Goal: Information Seeking & Learning: Learn about a topic

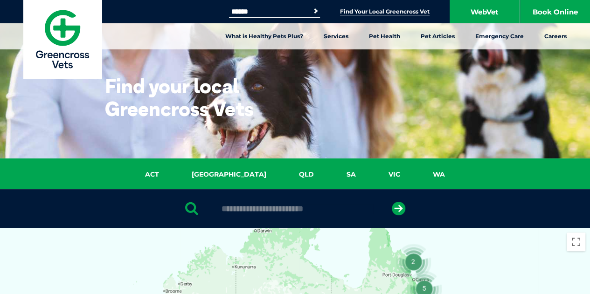
click at [319, 205] on input "text" at bounding box center [295, 208] width 156 height 9
type input "****"
click at [404, 210] on icon "submit" at bounding box center [399, 209] width 14 height 14
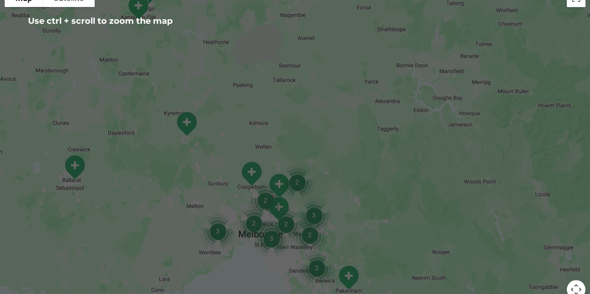
scroll to position [275, 0]
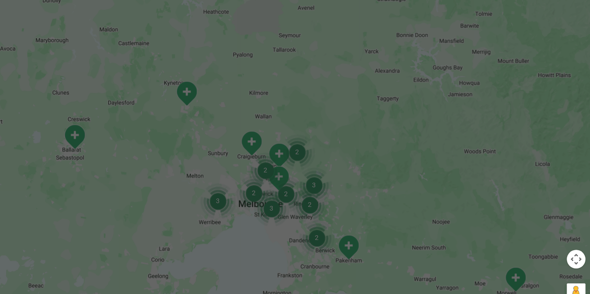
click at [200, 194] on img "3" at bounding box center [217, 201] width 43 height 43
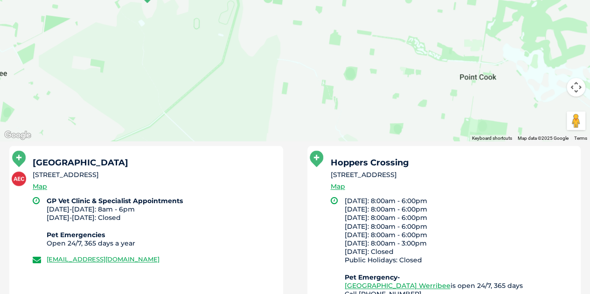
scroll to position [462, 0]
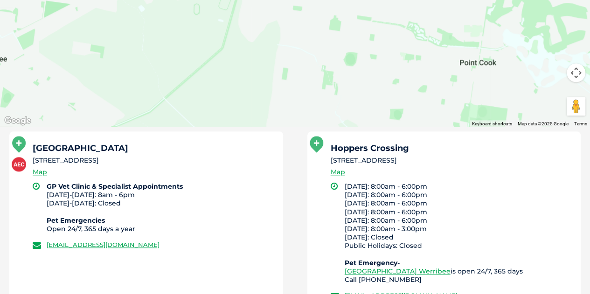
click at [126, 219] on li "GP Vet Clinic & Specialist Appointments [DATE]-[DATE]: 8am - 6pm [DATE]-[DATE]:…" at bounding box center [161, 207] width 228 height 51
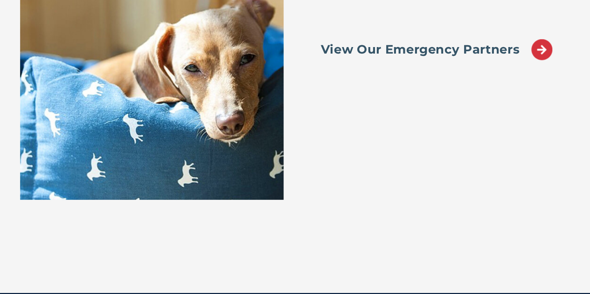
scroll to position [1450, 0]
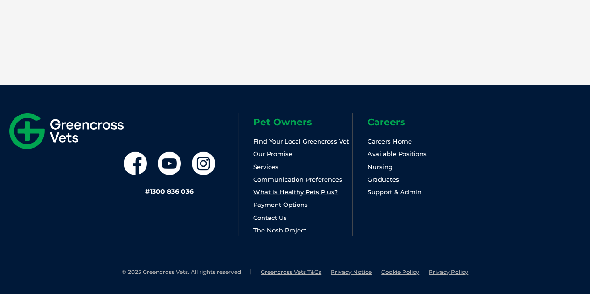
drag, startPoint x: 324, startPoint y: 197, endPoint x: 323, endPoint y: 189, distance: 8.5
click at [324, 197] on ul "Find Your Local Greencross Vet Our Promise Services Communication Preferences W…" at bounding box center [302, 186] width 99 height 100
click at [323, 189] on link "What is Healthy Pets Plus?" at bounding box center [295, 192] width 84 height 7
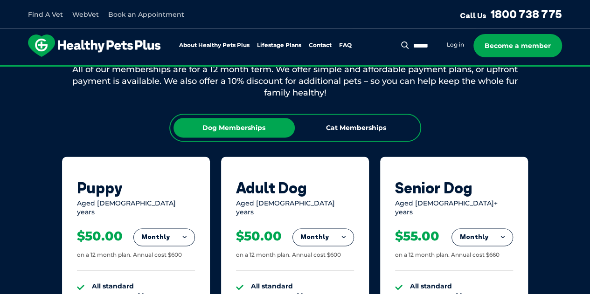
scroll to position [560, 0]
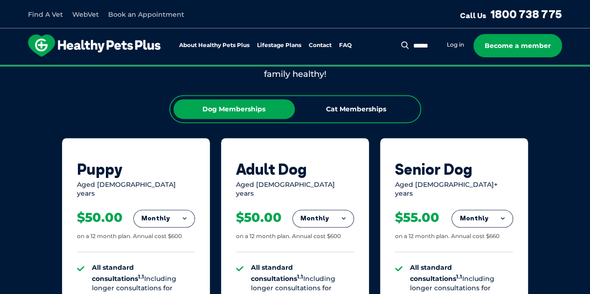
click at [171, 210] on button "Monthly" at bounding box center [164, 218] width 61 height 17
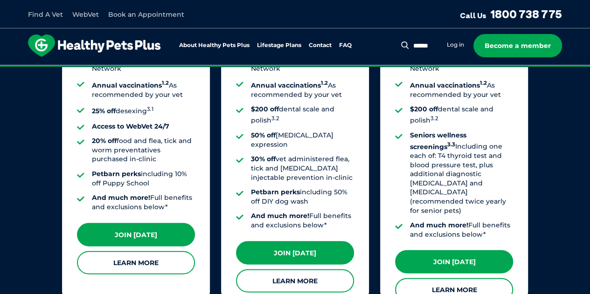
scroll to position [840, 0]
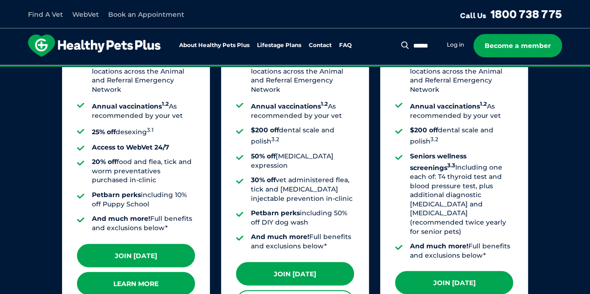
click at [178, 278] on link "Learn More" at bounding box center [136, 283] width 118 height 23
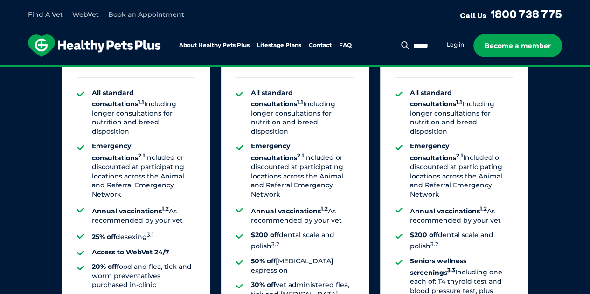
scroll to position [642, 0]
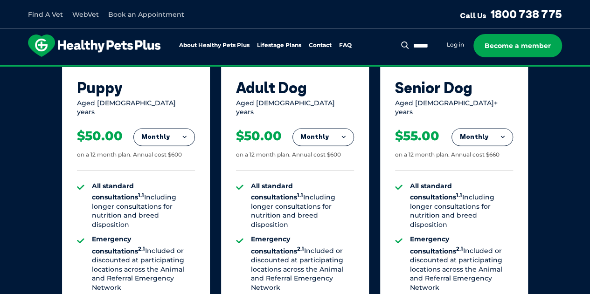
click at [11, 204] on div "Our Membership Plans All of our memberships are for a 12 month term. We offer s…" at bounding box center [295, 227] width 590 height 653
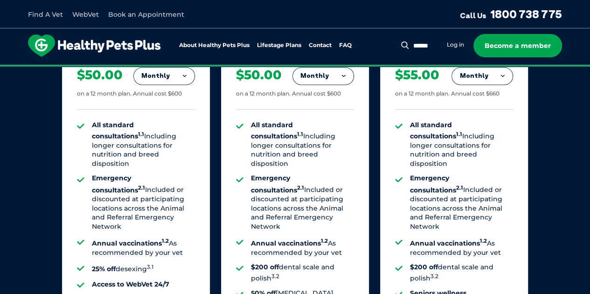
scroll to position [688, 0]
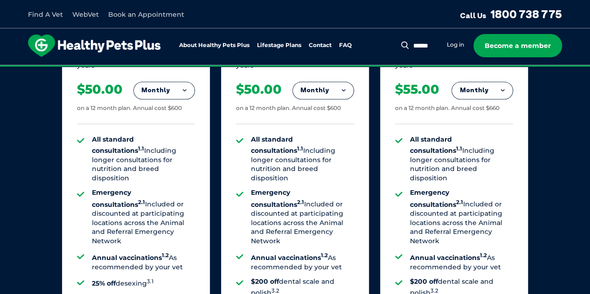
click at [28, 187] on div "Our Membership Plans All of our memberships are for a 12 month term. We offer s…" at bounding box center [295, 180] width 590 height 653
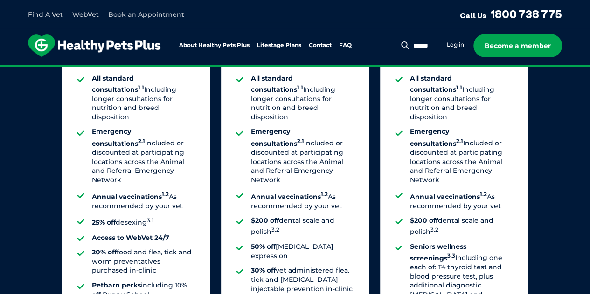
scroll to position [735, 0]
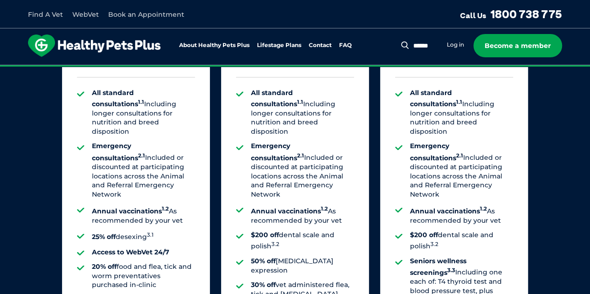
click at [38, 206] on div "Our Membership Plans All of our memberships are for a 12 month term. We offer s…" at bounding box center [295, 133] width 590 height 653
click at [35, 186] on div "Our Membership Plans All of our memberships are for a 12 month term. We offer s…" at bounding box center [295, 133] width 590 height 653
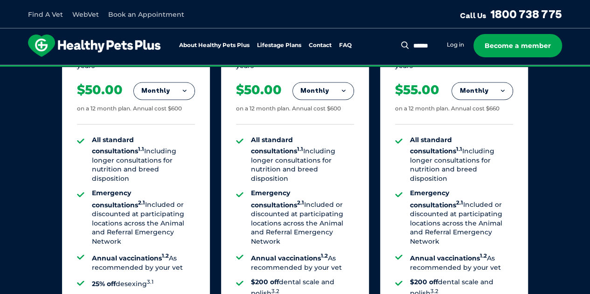
scroll to position [688, 0]
click at [12, 180] on div "Our Membership Plans All of our memberships are for a 12 month term. We offer s…" at bounding box center [295, 180] width 590 height 653
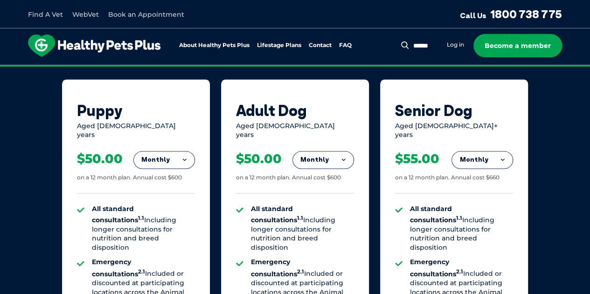
scroll to position [625, 0]
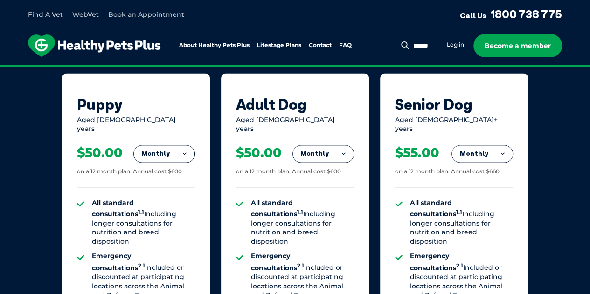
click at [33, 174] on div "Our Membership Plans All of our memberships are for a 12 month term. We offer s…" at bounding box center [295, 243] width 590 height 653
click at [577, 180] on div "Our Membership Plans All of our memberships are for a 12 month term. We offer s…" at bounding box center [295, 243] width 590 height 653
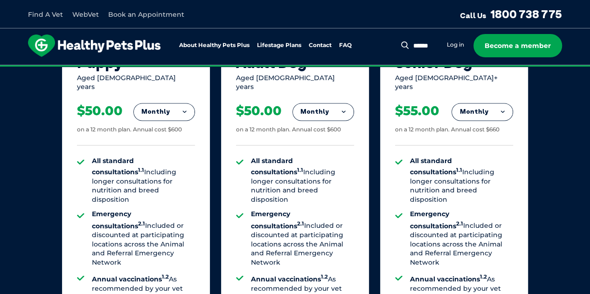
scroll to position [623, 0]
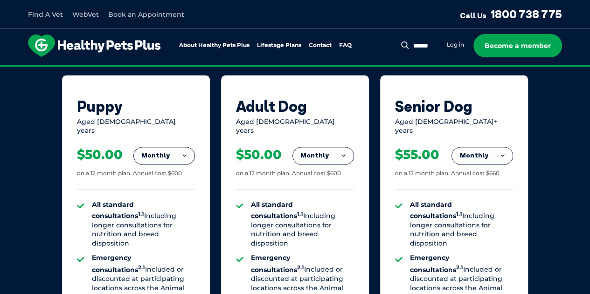
click at [148, 149] on button "Monthly" at bounding box center [164, 155] width 61 height 17
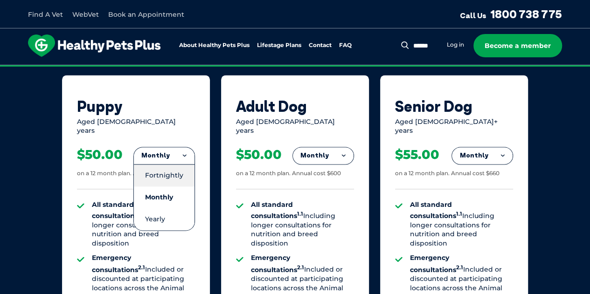
click at [154, 165] on li "Fortnightly" at bounding box center [164, 175] width 61 height 22
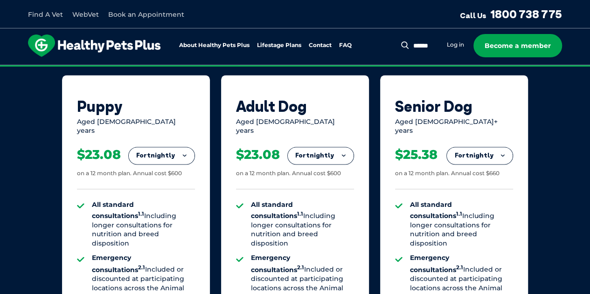
click at [186, 147] on button "Fortnightly" at bounding box center [162, 155] width 66 height 17
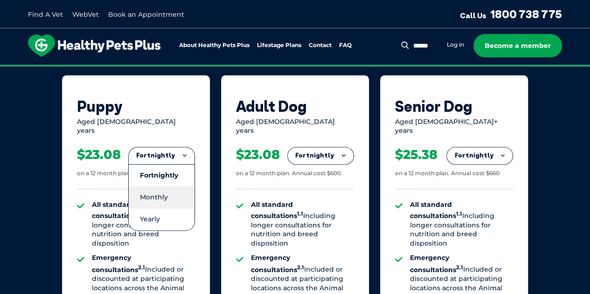
click at [167, 196] on li "Monthly" at bounding box center [162, 198] width 66 height 22
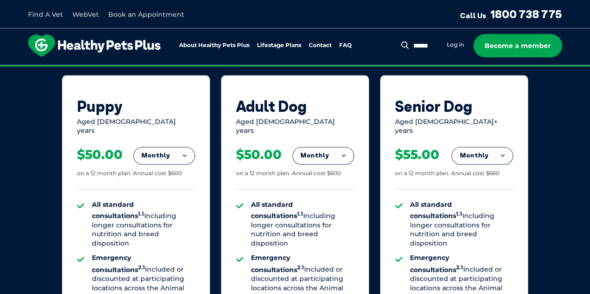
click at [183, 147] on button "Monthly" at bounding box center [164, 155] width 61 height 17
click at [162, 213] on li "Yearly" at bounding box center [164, 220] width 61 height 22
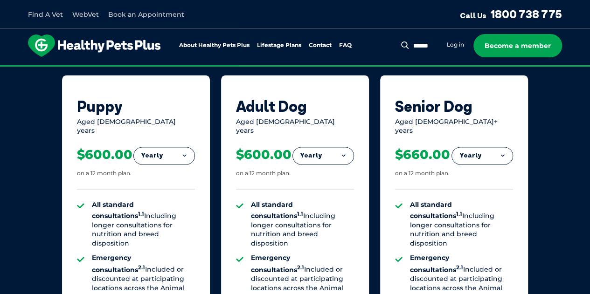
click at [178, 152] on button "Yearly" at bounding box center [164, 155] width 61 height 17
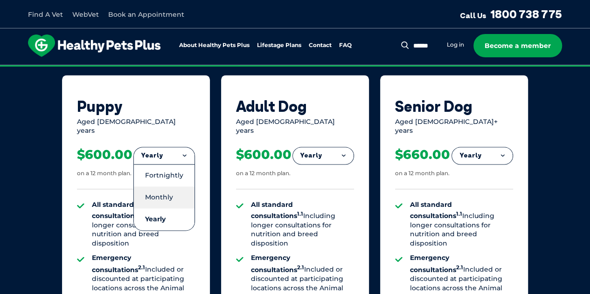
click at [164, 188] on li "Monthly" at bounding box center [164, 198] width 61 height 22
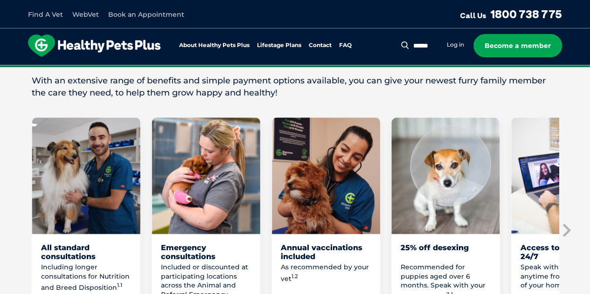
scroll to position [560, 0]
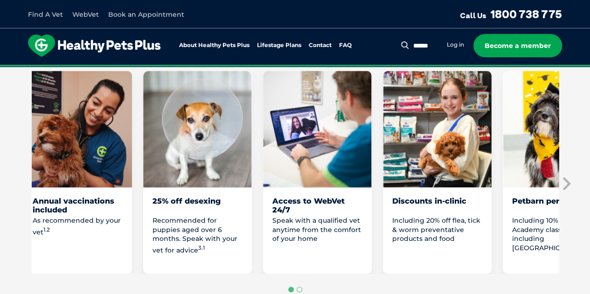
drag, startPoint x: 425, startPoint y: 216, endPoint x: 197, endPoint y: 231, distance: 228.7
click at [175, 236] on div "25% off desexing Recommended for puppies aged over 6 months. Speak with your ve…" at bounding box center [197, 235] width 109 height 77
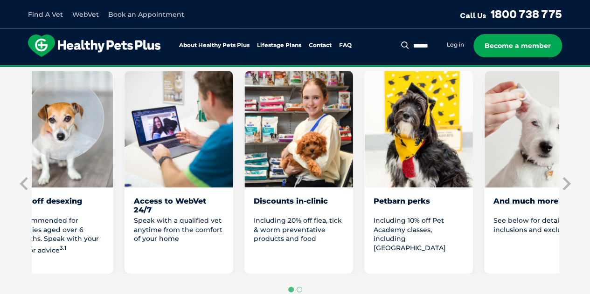
drag, startPoint x: 333, startPoint y: 182, endPoint x: 186, endPoint y: 210, distance: 149.6
click at [186, 210] on div "Access to WebVet 24/7 Speak with a qualified vet anytime from the comfort of yo…" at bounding box center [179, 172] width 109 height 203
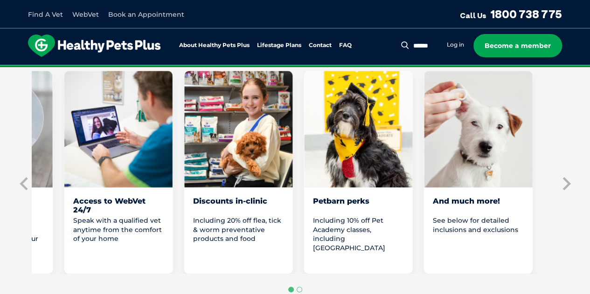
drag, startPoint x: 338, startPoint y: 229, endPoint x: 130, endPoint y: 212, distance: 208.8
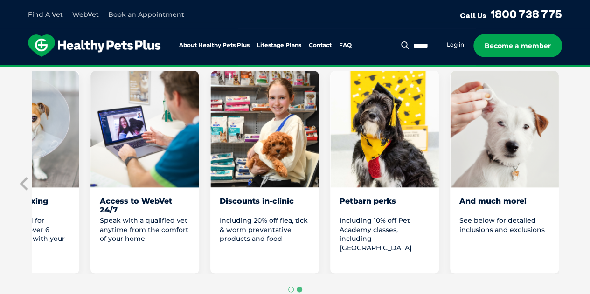
scroll to position [553, 0]
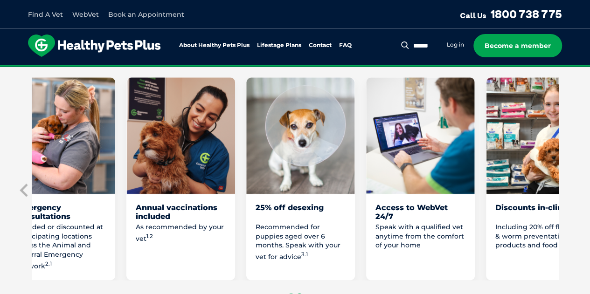
drag, startPoint x: 264, startPoint y: 171, endPoint x: 551, endPoint y: 157, distance: 287.3
click at [551, 157] on img "6 of 8" at bounding box center [540, 135] width 109 height 117
